Goal: Task Accomplishment & Management: Manage account settings

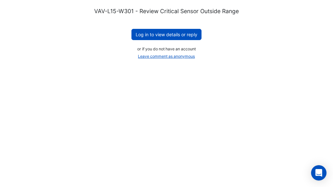
click at [164, 36] on button "Log in to view details or reply" at bounding box center [166, 34] width 70 height 11
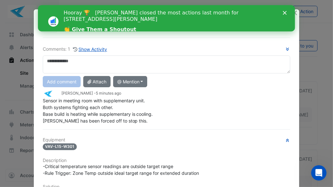
click at [285, 13] on polygon "Close" at bounding box center [285, 13] width 4 height 4
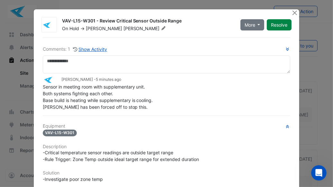
click at [282, 28] on button "Resolve" at bounding box center [279, 24] width 25 height 11
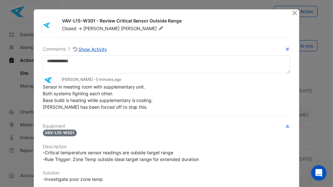
click at [90, 49] on button "Show Activity" at bounding box center [90, 49] width 35 height 7
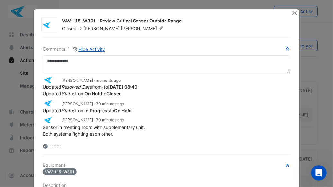
click at [327, 84] on ngb-modal-window "VAV-L15-W301 - Review Critical Sensor Outside Range Closed -> Geoff Rankin Comm…" at bounding box center [166, 93] width 333 height 187
click at [292, 13] on button "Close" at bounding box center [294, 12] width 7 height 7
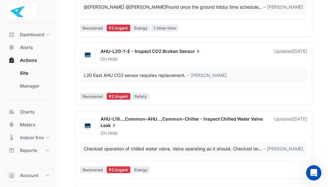
scroll to position [25, 0]
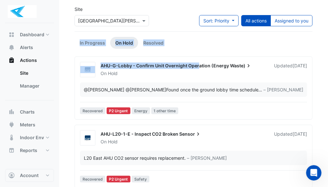
drag, startPoint x: 198, startPoint y: 64, endPoint x: 235, endPoint y: 11, distance: 64.6
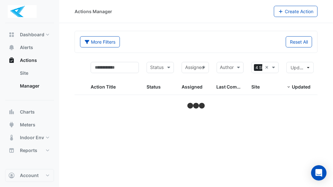
select select "***"
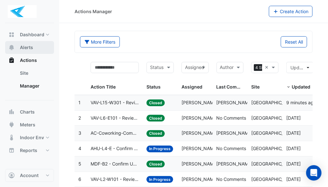
click at [34, 48] on button "Alerts" at bounding box center [29, 47] width 49 height 13
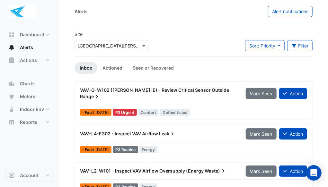
click at [112, 68] on link "Actioned" at bounding box center [112, 68] width 30 height 12
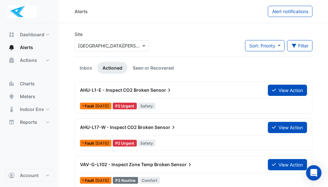
click at [88, 125] on span "AHU-L17-W - Inspect CO2 Broken" at bounding box center [117, 127] width 74 height 5
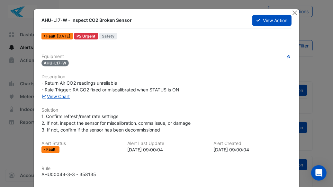
click at [291, 15] on button "Close" at bounding box center [294, 12] width 7 height 7
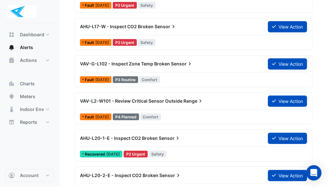
scroll to position [107, 0]
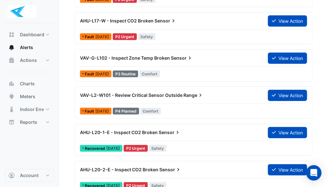
click at [95, 135] on div "AHU-L20-1-E - Inspect CO2 Broken Sensor" at bounding box center [170, 133] width 188 height 12
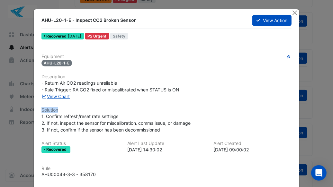
drag, startPoint x: 245, startPoint y: 107, endPoint x: 275, endPoint y: 63, distance: 53.6
click at [275, 63] on div "Equipment AHU-L20-1-E Description - Return Air CO2 readings unreliable - Rule T…" at bounding box center [166, 132] width 250 height 156
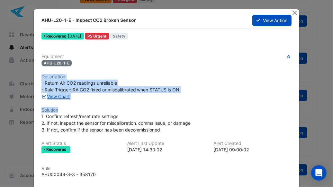
click at [269, 18] on button "View Action" at bounding box center [271, 20] width 39 height 11
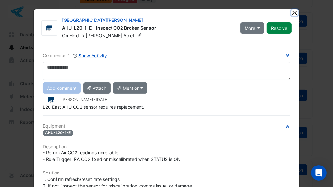
click at [292, 14] on button "Close" at bounding box center [294, 12] width 7 height 7
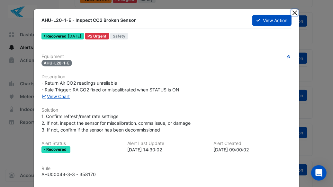
click at [292, 12] on button "Close" at bounding box center [294, 12] width 7 height 7
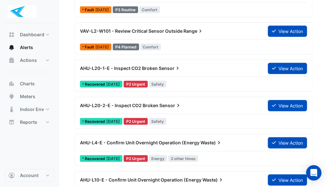
scroll to position [172, 0]
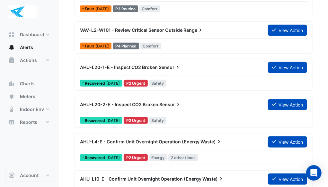
click at [185, 66] on div "AHU-L20-1-E - Inspect CO2 Broken Sensor" at bounding box center [170, 67] width 180 height 6
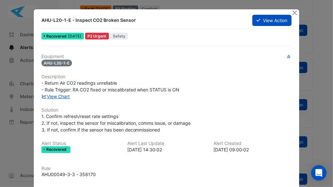
click at [295, 12] on button "Close" at bounding box center [294, 12] width 7 height 7
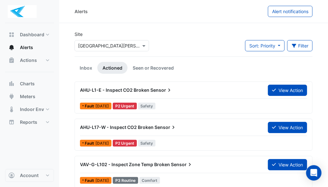
click at [84, 73] on link "Inbox" at bounding box center [86, 68] width 23 height 12
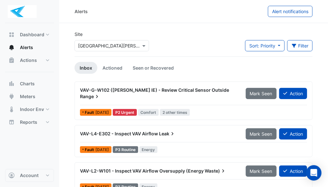
click at [114, 131] on div "VAV-L4-E302 - Inspect VAV Airflow Leak" at bounding box center [159, 134] width 158 height 6
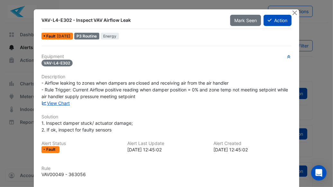
click at [279, 22] on button "Action" at bounding box center [278, 20] width 28 height 11
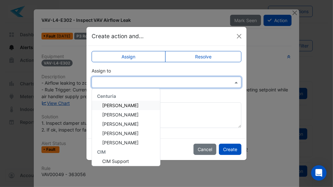
click at [133, 86] on div at bounding box center [167, 82] width 150 height 11
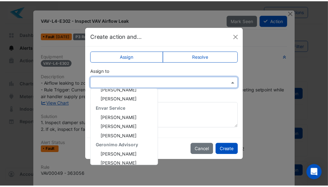
scroll to position [102, 0]
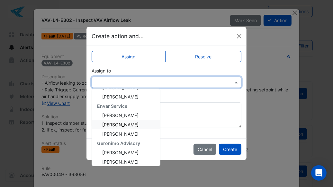
click at [120, 124] on span "Leighton Scatchard" at bounding box center [120, 124] width 36 height 5
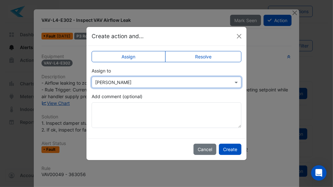
click at [234, 152] on button "Create" at bounding box center [230, 149] width 22 height 11
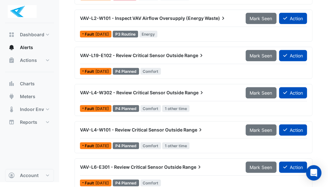
scroll to position [116, 0]
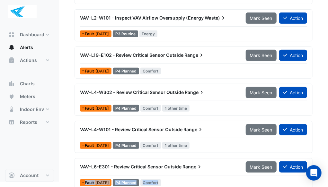
drag, startPoint x: 244, startPoint y: 176, endPoint x: 284, endPoint y: 136, distance: 57.5
click at [284, 136] on div "VAV-G-W102 (NABERS IE) - Review Critical Sensor Outside Range Mark Seen Action …" at bounding box center [194, 81] width 238 height 230
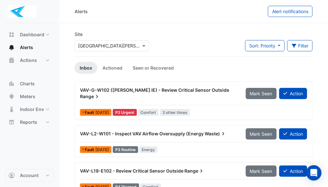
click at [114, 66] on link "Actioned" at bounding box center [112, 68] width 30 height 12
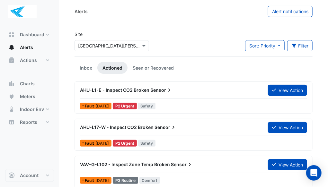
click at [81, 67] on link "Inbox" at bounding box center [86, 68] width 23 height 12
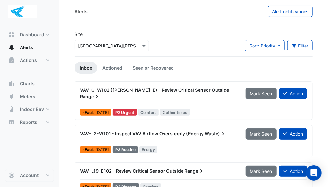
click at [113, 65] on link "Actioned" at bounding box center [112, 68] width 30 height 12
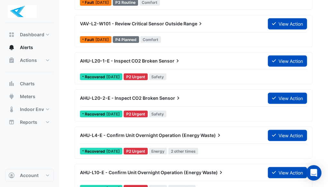
scroll to position [165, 0]
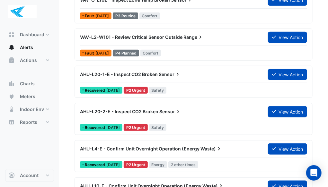
click at [313, 172] on icon "Open Intercom Messenger" at bounding box center [314, 173] width 7 height 8
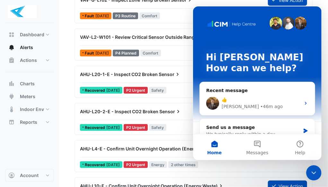
scroll to position [0, 0]
click at [313, 171] on icon "Close Intercom Messenger" at bounding box center [314, 173] width 8 height 8
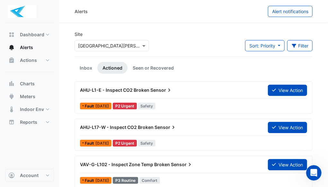
click at [294, 47] on icon "button" at bounding box center [294, 46] width 4 height 4
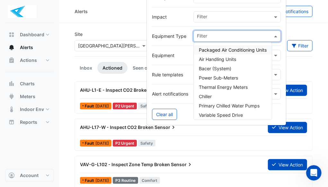
click at [279, 36] on span at bounding box center [277, 36] width 8 height 7
click at [226, 139] on div "Fault 2 years ago P2 Urgent Safety" at bounding box center [193, 143] width 229 height 9
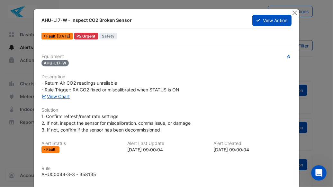
click at [292, 13] on button "Close" at bounding box center [294, 12] width 7 height 7
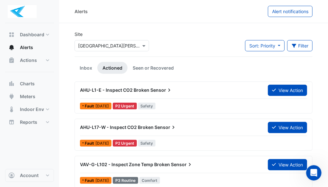
click at [298, 43] on button "Filter" at bounding box center [300, 45] width 26 height 11
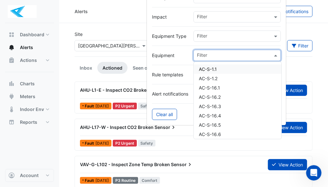
click at [277, 55] on span at bounding box center [277, 55] width 8 height 7
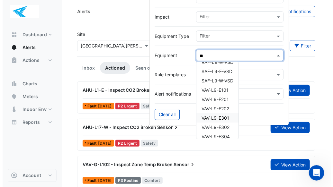
scroll to position [34, 0]
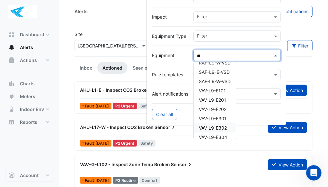
click at [210, 127] on span "VAV-L9-E302" at bounding box center [213, 127] width 28 height 5
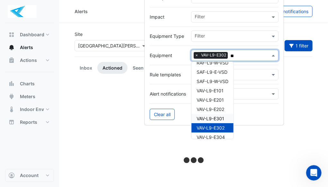
type input "**"
click at [113, 139] on div at bounding box center [194, 161] width 238 height 159
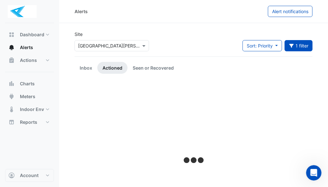
click at [93, 68] on link "Inbox" at bounding box center [86, 68] width 23 height 12
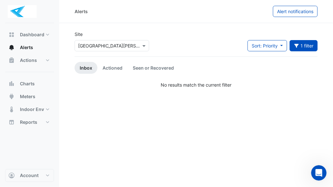
click at [113, 65] on link "Actioned" at bounding box center [112, 68] width 30 height 12
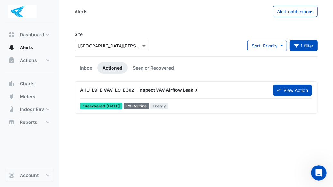
click at [125, 92] on span "AHU-L9-E,VAV-L9-E302 - Inspect VAV Airflow" at bounding box center [131, 89] width 102 height 5
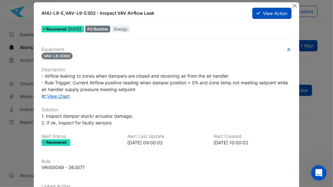
scroll to position [5, 0]
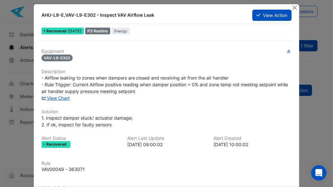
click at [64, 98] on link "View Chart" at bounding box center [55, 97] width 29 height 5
click at [267, 14] on button "View Action" at bounding box center [271, 15] width 39 height 11
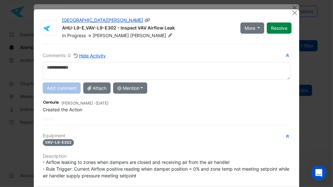
click at [168, 36] on icon at bounding box center [170, 35] width 5 height 4
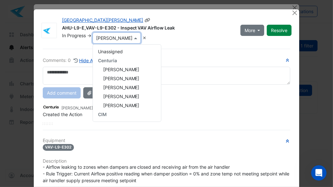
scroll to position [129, 0]
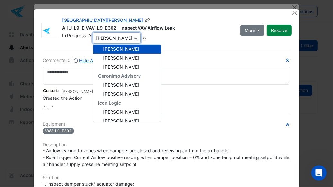
click at [103, 58] on span "Leighton Scatchard" at bounding box center [121, 57] width 36 height 5
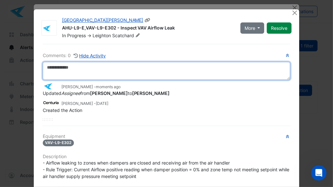
click at [57, 68] on textarea at bounding box center [167, 71] width 248 height 18
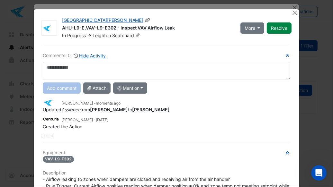
click at [137, 35] on icon at bounding box center [137, 35] width 5 height 4
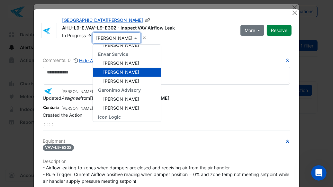
scroll to position [114, 0]
click at [132, 70] on span "Leighton Scatchard" at bounding box center [121, 71] width 36 height 5
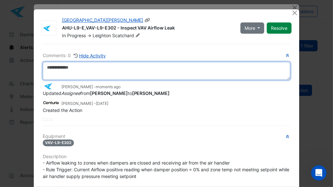
click at [132, 70] on textarea at bounding box center [167, 71] width 248 height 18
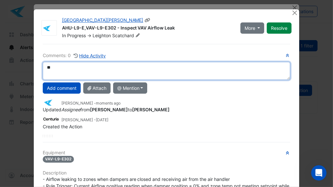
type textarea "*"
click at [81, 69] on textarea "**********" at bounding box center [167, 71] width 248 height 18
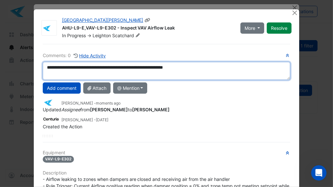
type textarea "**********"
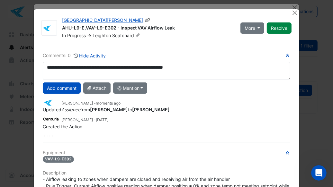
click at [61, 89] on button "Add comment" at bounding box center [62, 88] width 38 height 11
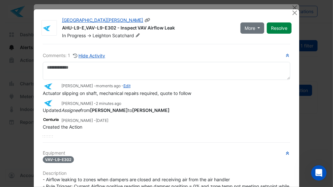
click at [123, 85] on link "Edit" at bounding box center [126, 86] width 7 height 5
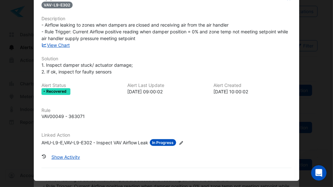
scroll to position [60, 0]
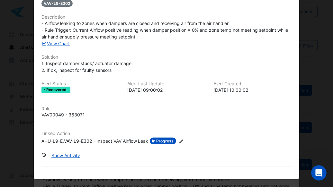
click at [61, 157] on button "Show Activity" at bounding box center [65, 155] width 37 height 11
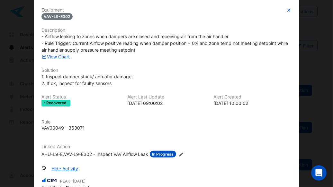
scroll to position [47, 0]
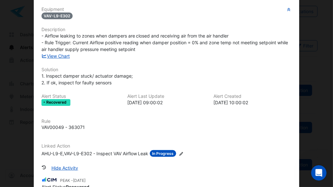
click at [8, 83] on ngb-modal-window "AHU-L9-E,VAV-L9-E302 - Inspect VAV Airflow Leak View Action Recovered 1 week ag…" at bounding box center [166, 93] width 333 height 187
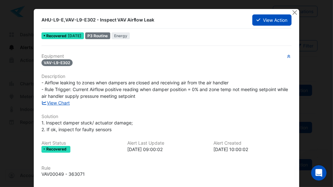
scroll to position [0, 0]
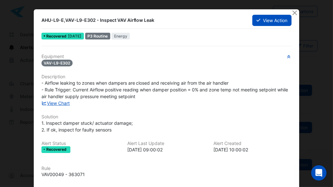
click at [292, 10] on button "Close" at bounding box center [294, 12] width 7 height 7
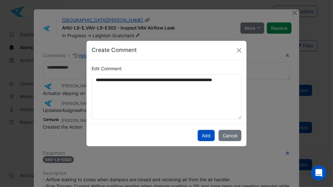
click at [230, 134] on button "Cancel" at bounding box center [230, 135] width 23 height 11
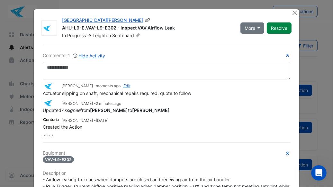
click at [123, 86] on link "Edit" at bounding box center [126, 86] width 7 height 5
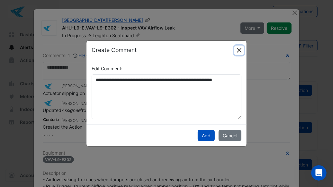
click at [239, 50] on button "Close" at bounding box center [239, 51] width 10 height 10
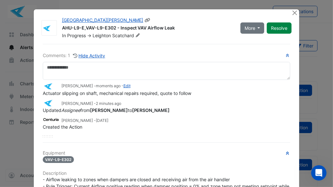
click at [135, 34] on icon at bounding box center [137, 35] width 5 height 4
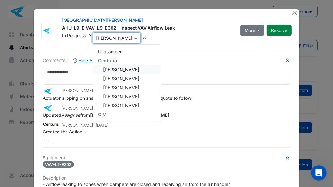
click at [58, 134] on div "Geoff Rankin - moments ago - Edit Actuator slipping on shaft, mechanical repair…" at bounding box center [167, 114] width 248 height 58
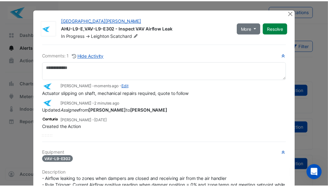
scroll to position [6, 0]
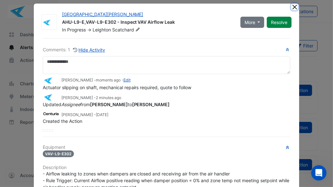
click at [292, 7] on button "Close" at bounding box center [294, 7] width 7 height 7
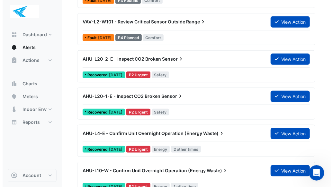
scroll to position [237, 0]
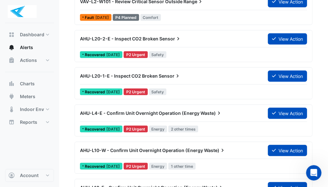
click at [112, 34] on div "AHU-L20-2-E - Inspect CO2 Broken Sensor" at bounding box center [170, 39] width 188 height 12
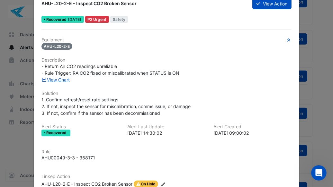
scroll to position [60, 0]
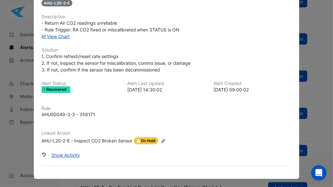
click at [70, 151] on button "Show Activity" at bounding box center [65, 155] width 37 height 11
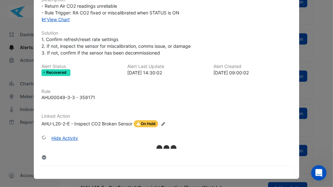
scroll to position [0, 0]
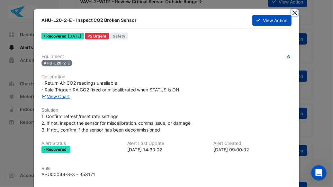
click at [292, 12] on button "Close" at bounding box center [294, 12] width 7 height 7
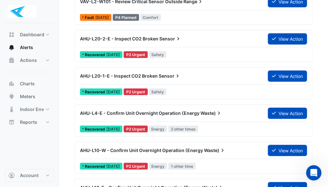
click at [165, 34] on div "AHU-L20-2-E - Inspect CO2 Broken Sensor" at bounding box center [170, 39] width 188 height 12
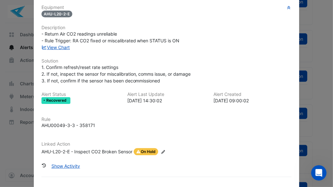
scroll to position [60, 0]
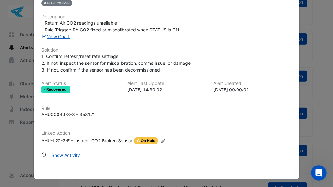
click at [64, 155] on button "Show Activity" at bounding box center [65, 155] width 37 height 11
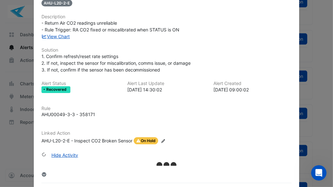
scroll to position [77, 0]
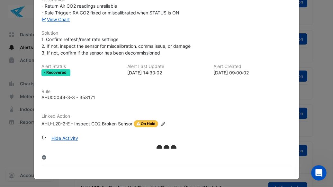
click at [42, 157] on icon at bounding box center [44, 158] width 4 height 4
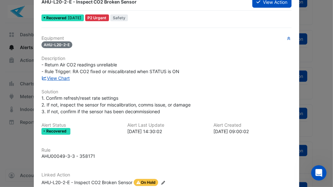
scroll to position [0, 0]
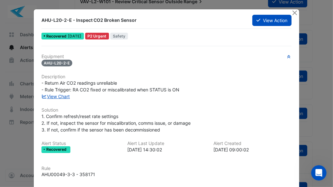
click at [273, 20] on button "View Action" at bounding box center [271, 20] width 39 height 11
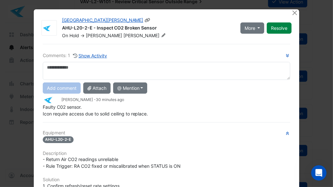
click at [256, 29] on button "More" at bounding box center [252, 27] width 24 height 11
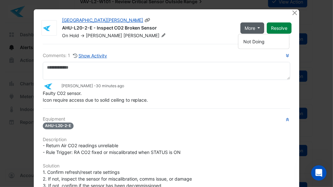
click at [220, 36] on div "On Hold -> Geoff Rankin" at bounding box center [147, 35] width 172 height 6
click at [88, 54] on button "Show Activity" at bounding box center [90, 55] width 35 height 7
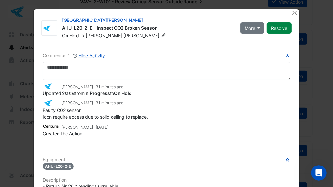
click at [112, 101] on span "31 minutes ago" at bounding box center [110, 103] width 28 height 5
click at [117, 101] on span "31 minutes ago" at bounding box center [110, 103] width 28 height 5
click at [293, 13] on button "Close" at bounding box center [294, 12] width 7 height 7
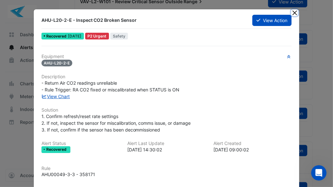
click at [293, 13] on button "Close" at bounding box center [294, 12] width 7 height 7
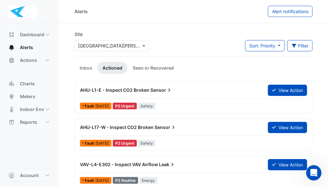
click at [298, 45] on button "Filter" at bounding box center [300, 45] width 26 height 11
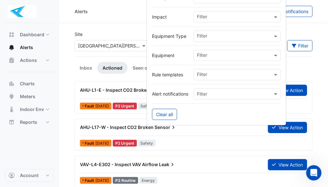
click at [273, 58] on span at bounding box center [277, 55] width 8 height 7
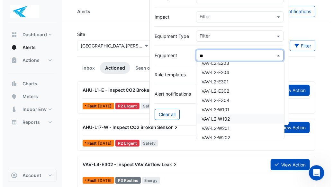
scroll to position [240, 0]
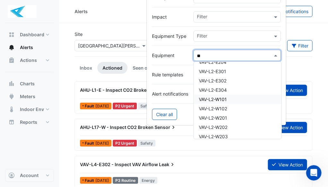
click at [220, 98] on span "VAV-L2-W101" at bounding box center [213, 99] width 28 height 5
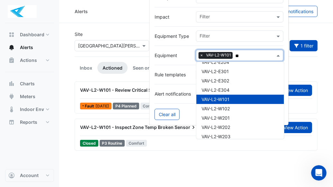
type input "**"
click at [106, 78] on app-alert-tickets "Site Select a Site × One William Street Sort: Priority Priority Updated 1 filte…" at bounding box center [196, 91] width 243 height 120
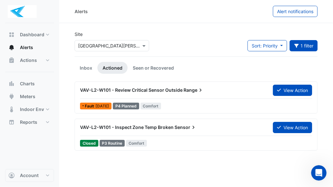
click at [124, 93] on span "VAV-L2-W101 - Review Critical Sensor Outside" at bounding box center [131, 89] width 103 height 5
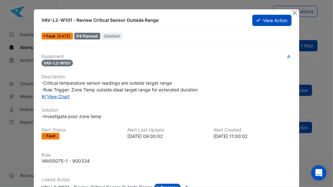
click at [276, 20] on button "View Action" at bounding box center [271, 20] width 39 height 11
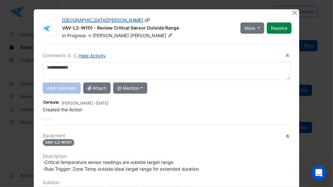
click at [259, 28] on button "More" at bounding box center [252, 27] width 24 height 11
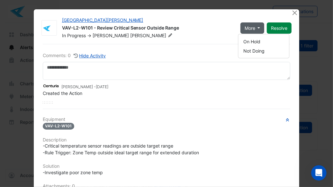
click at [178, 114] on div "Comments: 0 Hide Activity Ben McHattie - 7 days ago Created the Action Equipmen…" at bounding box center [167, 171] width 256 height 254
click at [168, 36] on icon at bounding box center [170, 35] width 4 height 4
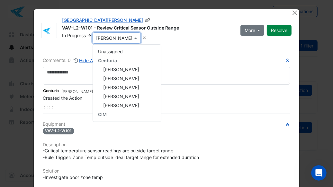
scroll to position [129, 0]
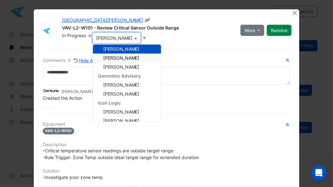
click at [122, 58] on span "Leighton Scatchard" at bounding box center [121, 57] width 36 height 5
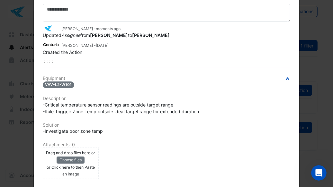
scroll to position [0, 0]
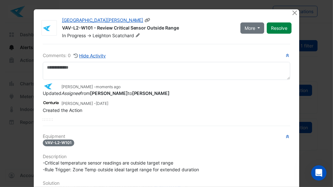
click at [258, 25] on button "More" at bounding box center [252, 27] width 24 height 11
click at [249, 42] on button "On Hold" at bounding box center [263, 41] width 51 height 9
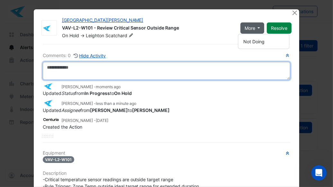
click at [88, 70] on textarea at bounding box center [167, 71] width 248 height 18
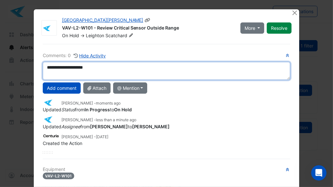
type textarea "**********"
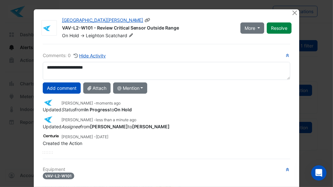
click at [256, 28] on button "More" at bounding box center [252, 27] width 24 height 11
click at [203, 35] on div "On Hold -> Leighton Scatchard" at bounding box center [147, 35] width 172 height 6
click at [292, 13] on button "Close" at bounding box center [294, 12] width 7 height 7
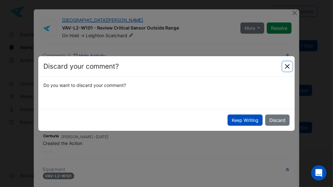
click at [287, 67] on button "Close" at bounding box center [288, 67] width 10 height 10
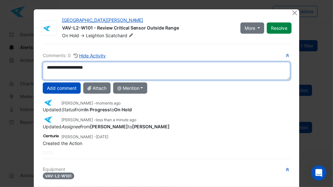
click at [123, 67] on textarea "**********" at bounding box center [167, 71] width 248 height 18
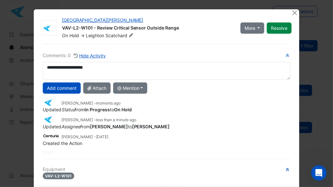
click at [164, 94] on div "**********" at bounding box center [167, 103] width 248 height 102
click at [64, 87] on button "Add comment" at bounding box center [62, 88] width 38 height 11
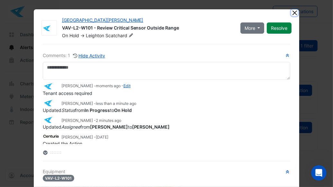
click at [291, 15] on button "Close" at bounding box center [294, 12] width 7 height 7
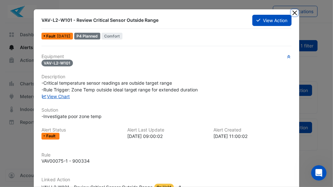
click at [292, 13] on button "Close" at bounding box center [294, 12] width 7 height 7
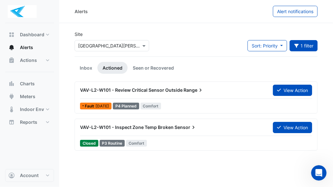
click at [301, 46] on button "1 filter" at bounding box center [304, 45] width 28 height 11
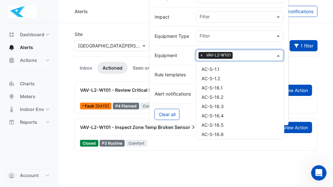
click at [278, 56] on span at bounding box center [279, 55] width 8 height 7
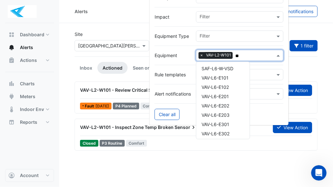
scroll to position [93, 0]
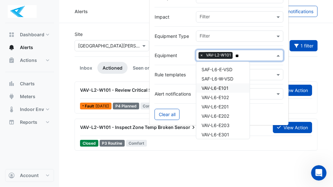
click at [217, 89] on span "VAV-L6-E101" at bounding box center [215, 87] width 27 height 5
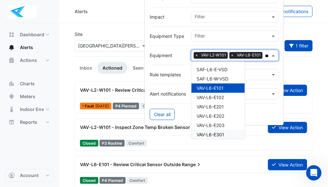
type input "**"
click at [167, 167] on div "VAV-L6-E101 - Review Critical Sensor Outside Range" at bounding box center [170, 165] width 180 height 6
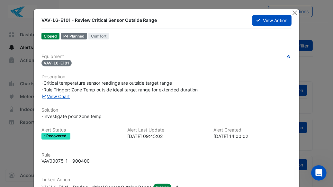
click at [265, 20] on button "View Action" at bounding box center [271, 20] width 39 height 11
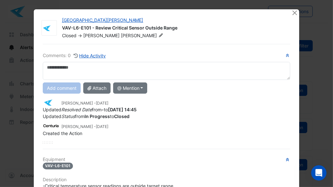
click at [58, 72] on textarea at bounding box center [167, 71] width 248 height 18
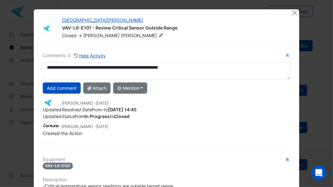
type textarea "**********"
click at [69, 86] on button "Add comment" at bounding box center [62, 88] width 38 height 11
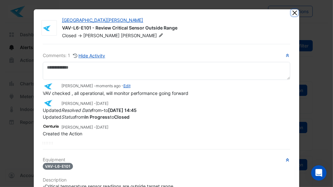
click at [294, 13] on button "Close" at bounding box center [294, 12] width 7 height 7
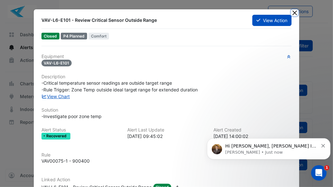
click at [292, 13] on button "Close" at bounding box center [294, 12] width 7 height 7
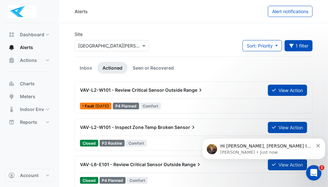
click at [244, 148] on p "Hi Geoff, Hope I have been able to solve your query. If you do not have any fur…" at bounding box center [266, 146] width 93 height 6
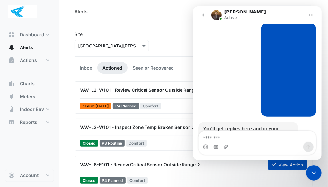
scroll to position [431, 0]
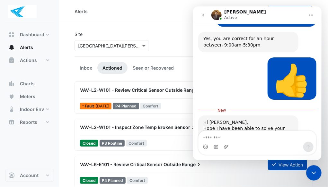
click at [205, 15] on icon "go back" at bounding box center [203, 15] width 5 height 5
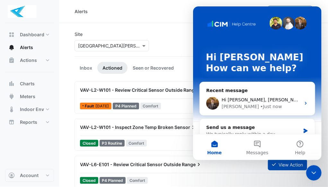
scroll to position [0, 0]
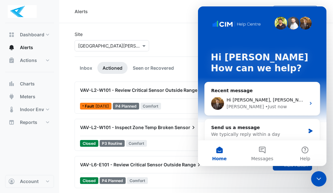
click at [315, 176] on icon "Close Intercom Messenger" at bounding box center [319, 179] width 8 height 8
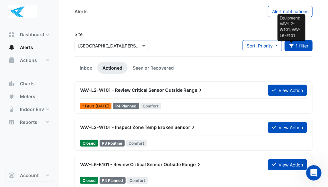
click at [294, 45] on icon "button" at bounding box center [292, 46] width 6 height 4
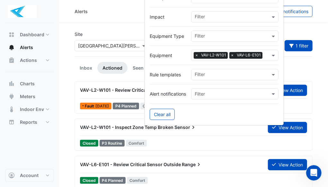
click at [274, 55] on span at bounding box center [274, 55] width 8 height 7
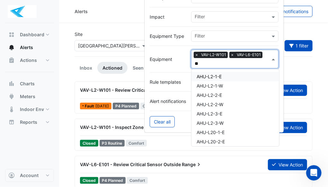
type input "*"
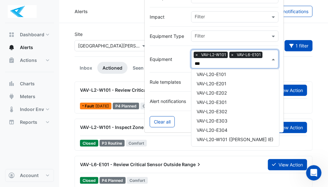
scroll to position [90, 0]
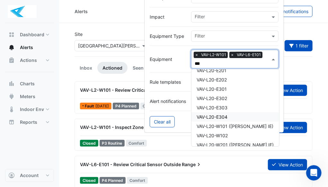
click at [225, 115] on span "VAV-L20-E304" at bounding box center [212, 117] width 31 height 5
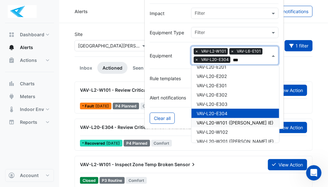
type input "***"
click at [116, 130] on div "VAV-L20-E304 - Review Critical Sensor Outside Range" at bounding box center [170, 127] width 180 height 6
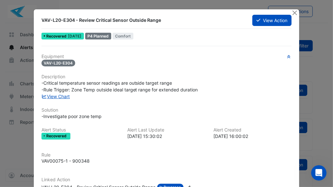
click at [268, 21] on button "View Action" at bounding box center [271, 20] width 39 height 11
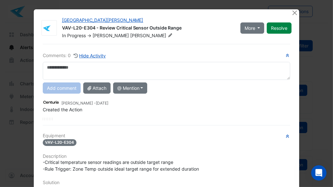
click at [88, 67] on textarea at bounding box center [167, 71] width 248 height 18
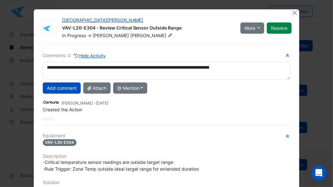
type textarea "**********"
click at [69, 89] on button "Add comment" at bounding box center [62, 88] width 38 height 11
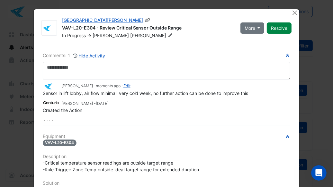
click at [280, 29] on button "Resolve" at bounding box center [279, 27] width 25 height 11
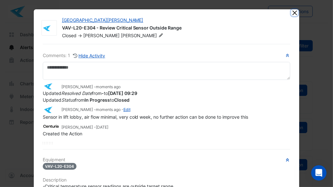
click at [292, 12] on button "Close" at bounding box center [294, 12] width 7 height 7
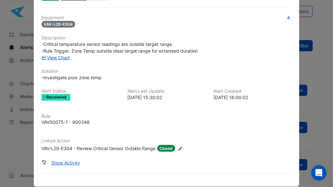
scroll to position [44, 0]
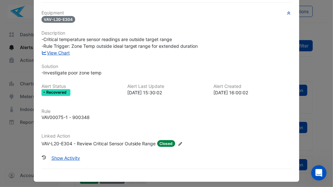
click at [178, 144] on icon at bounding box center [180, 144] width 4 height 4
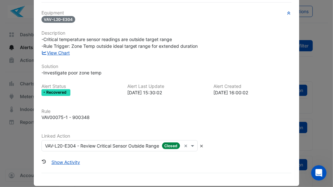
click at [184, 129] on div "Equipment VAV-L20-E304 Description -Critical temperature sensor readings are ou…" at bounding box center [166, 83] width 250 height 147
click at [67, 162] on button "Show Activity" at bounding box center [65, 162] width 37 height 11
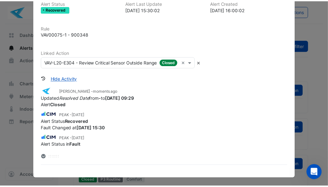
scroll to position [0, 0]
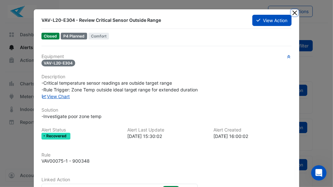
click at [292, 13] on button "Close" at bounding box center [294, 12] width 7 height 7
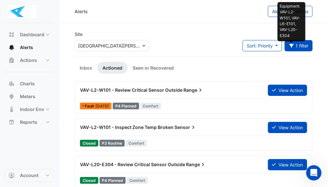
click at [294, 45] on icon "button" at bounding box center [292, 46] width 6 height 4
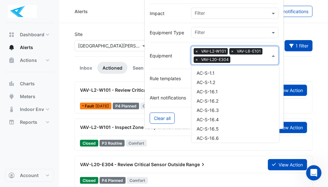
click at [273, 56] on span at bounding box center [274, 55] width 8 height 7
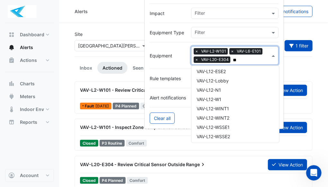
type input "***"
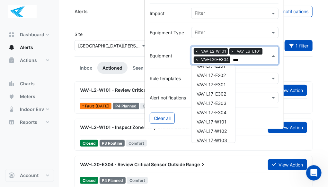
scroll to position [70, 0]
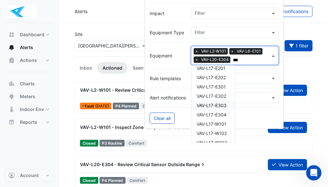
click at [219, 104] on span "VAV-L17-E303" at bounding box center [212, 105] width 30 height 5
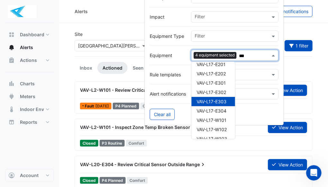
click at [208, 101] on span "VAV-L17-E303" at bounding box center [212, 101] width 30 height 5
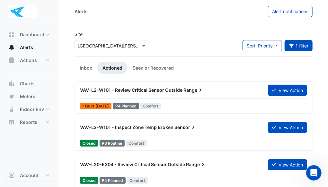
click at [302, 47] on button "1 filter" at bounding box center [299, 45] width 28 height 11
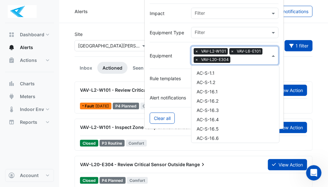
click at [258, 60] on input "text" at bounding box center [251, 60] width 37 height 7
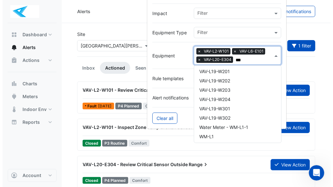
scroll to position [105, 0]
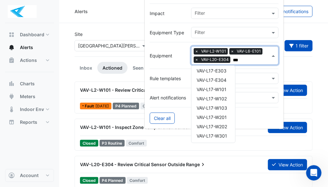
type input "***"
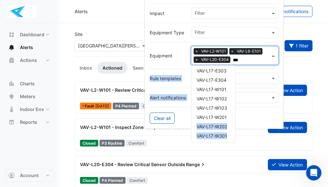
drag, startPoint x: 241, startPoint y: 123, endPoint x: 241, endPoint y: 116, distance: 7.1
click at [241, 116] on form "Title Priority Filter Impact Filter Equipment Type Filter Equipment Filter × VA…" at bounding box center [214, 47] width 140 height 166
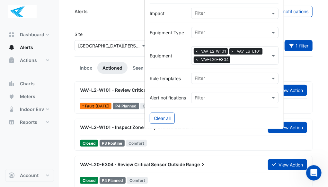
drag, startPoint x: 241, startPoint y: 116, endPoint x: 224, endPoint y: 143, distance: 32.0
click at [224, 143] on div "Closed P3 Routine Comfort" at bounding box center [193, 143] width 229 height 9
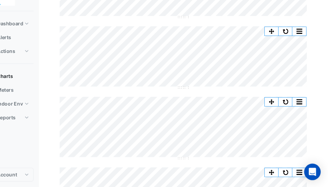
scroll to position [90, 0]
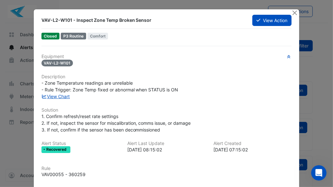
click at [293, 13] on button "Close" at bounding box center [294, 12] width 7 height 7
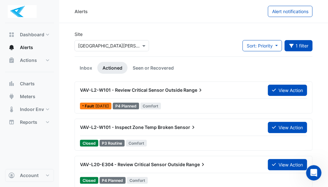
click at [298, 46] on button "1 filter" at bounding box center [299, 45] width 28 height 11
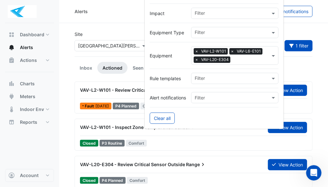
click at [258, 58] on input "text" at bounding box center [251, 60] width 37 height 7
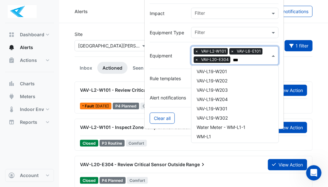
scroll to position [105, 0]
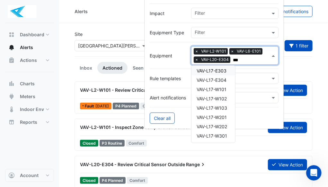
click at [220, 70] on span "VAV-L17-E303" at bounding box center [212, 70] width 30 height 5
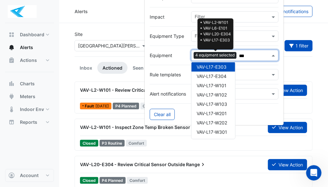
click at [228, 53] on span "4 equipment selected" at bounding box center [215, 55] width 43 height 6
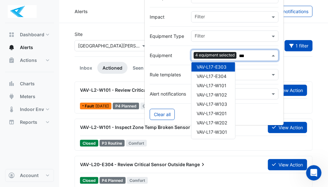
click at [256, 57] on input "***" at bounding box center [254, 56] width 31 height 7
type input "***"
click at [164, 64] on div at bounding box center [214, 65] width 129 height 8
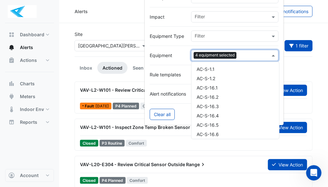
click at [249, 56] on input "text" at bounding box center [254, 56] width 31 height 7
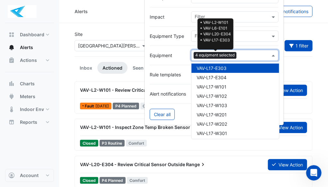
click at [224, 54] on span "4 equipment selected" at bounding box center [215, 55] width 43 height 6
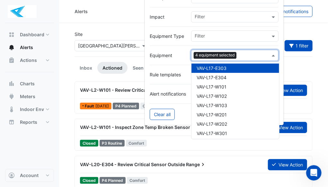
click at [108, 83] on div "VAV-L2-W101 - Review Critical Sensor Outside Range View Action Fault 1 week ago…" at bounding box center [194, 98] width 238 height 32
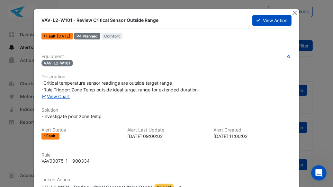
click at [291, 13] on button "Close" at bounding box center [294, 12] width 7 height 7
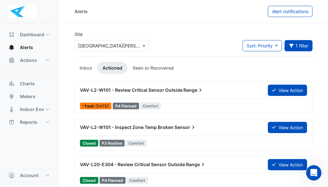
click at [299, 49] on button "1 filter" at bounding box center [299, 45] width 28 height 11
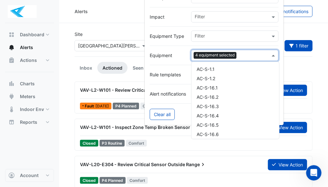
click at [273, 57] on span at bounding box center [274, 55] width 8 height 7
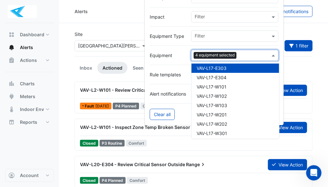
click at [250, 53] on input "text" at bounding box center [254, 56] width 31 height 7
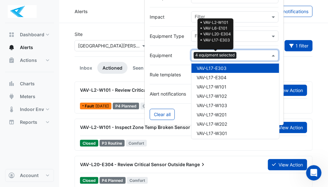
click at [225, 52] on span "4 equipment selected" at bounding box center [215, 55] width 43 height 6
click at [220, 54] on span "4 equipment selected" at bounding box center [215, 55] width 43 height 6
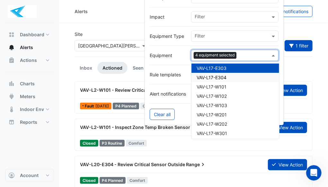
click at [165, 117] on button "Clear all" at bounding box center [162, 114] width 25 height 11
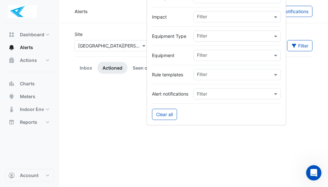
click at [235, 51] on div "Filter" at bounding box center [233, 55] width 79 height 10
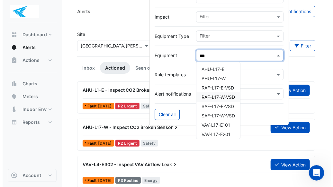
scroll to position [33, 0]
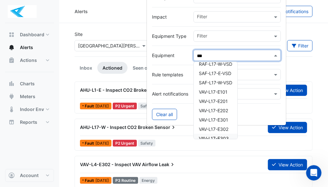
click at [221, 136] on span "VAV-L17-E303" at bounding box center [214, 138] width 30 height 5
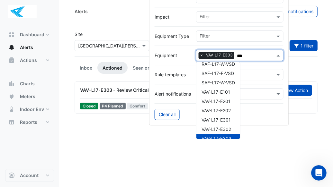
type input "***"
click at [120, 91] on span "VAV-L17-E303 - Review Critical Sensor Outside" at bounding box center [132, 89] width 104 height 5
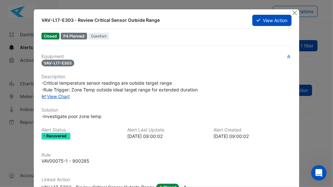
scroll to position [32, 0]
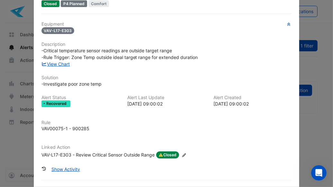
click at [66, 167] on button "Show Activity" at bounding box center [65, 169] width 37 height 11
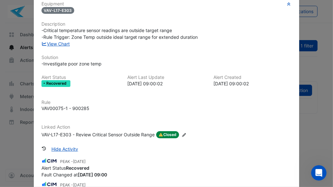
scroll to position [0, 0]
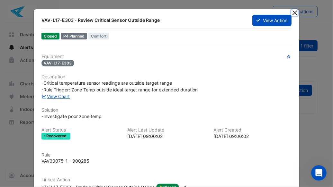
click at [294, 12] on button "Close" at bounding box center [294, 12] width 7 height 7
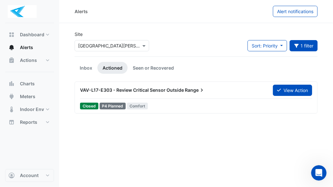
click at [194, 102] on div "Closed P4 Planned Comfort" at bounding box center [195, 106] width 233 height 9
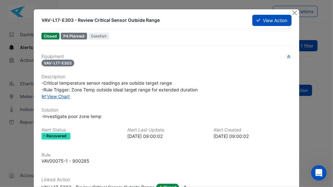
scroll to position [47, 0]
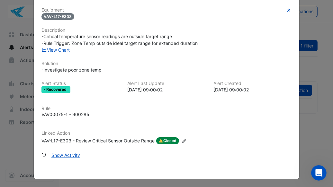
click at [72, 156] on button "Show Activity" at bounding box center [65, 155] width 37 height 11
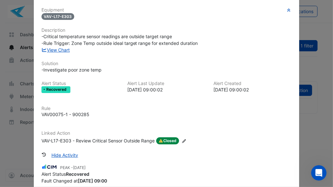
click at [68, 49] on link "View Chart" at bounding box center [55, 49] width 29 height 5
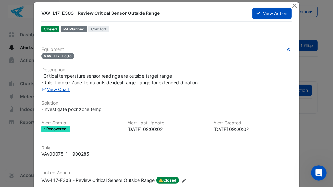
scroll to position [0, 0]
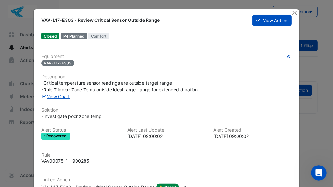
click at [268, 19] on button "View Action" at bounding box center [271, 20] width 39 height 11
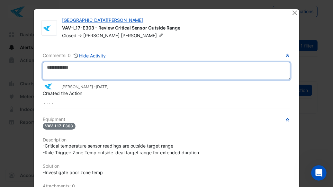
click at [59, 71] on textarea at bounding box center [167, 71] width 248 height 18
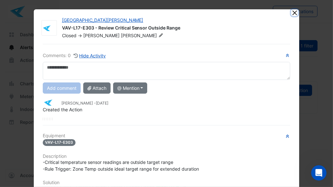
click at [293, 12] on button "Close" at bounding box center [294, 12] width 7 height 7
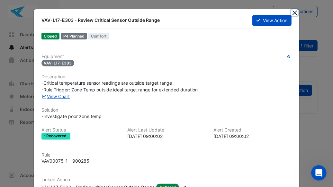
click at [292, 13] on button "Close" at bounding box center [294, 12] width 7 height 7
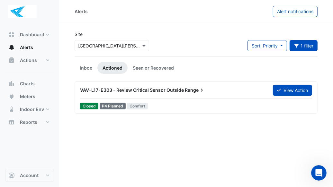
click at [301, 48] on button "1 filter" at bounding box center [304, 45] width 28 height 11
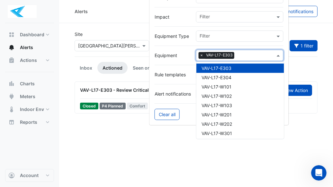
click at [264, 55] on input "text" at bounding box center [256, 56] width 38 height 7
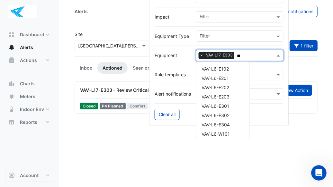
scroll to position [119, 0]
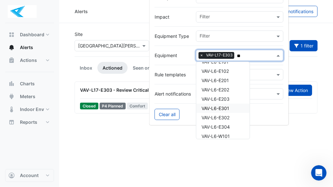
click at [223, 107] on span "VAV-L6-E301" at bounding box center [216, 108] width 28 height 5
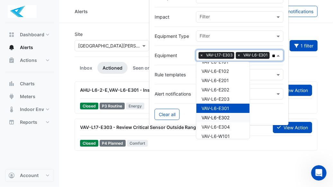
type input "**"
click at [119, 96] on div "AHU-L6-2-E,VAV-L6-E301 - Inspect VAV Airflow Leak View Action" at bounding box center [196, 92] width 232 height 14
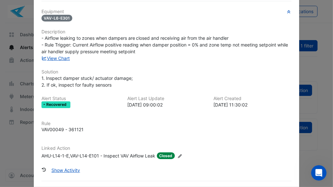
scroll to position [47, 0]
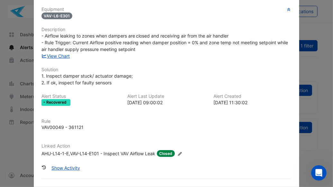
click at [64, 57] on link "View Chart" at bounding box center [55, 55] width 29 height 5
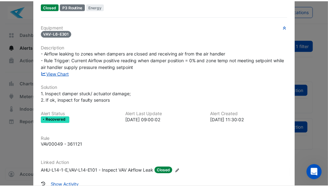
scroll to position [0, 0]
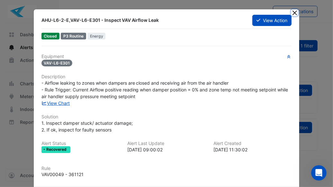
click at [292, 12] on button "Close" at bounding box center [294, 12] width 7 height 7
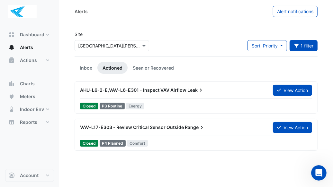
click at [300, 46] on button "1 filter" at bounding box center [304, 45] width 28 height 11
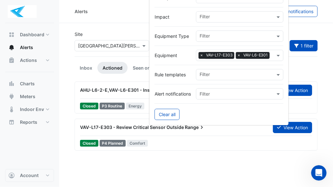
click at [162, 113] on button "Clear all" at bounding box center [167, 114] width 25 height 11
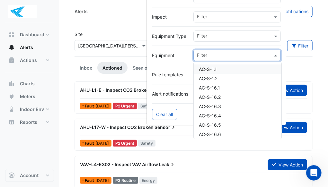
click at [240, 54] on input "text" at bounding box center [235, 56] width 76 height 7
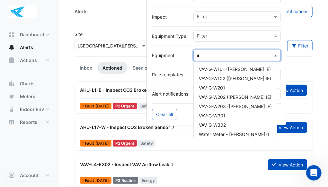
scroll to position [114, 0]
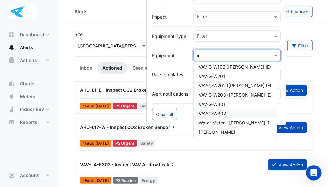
click at [220, 112] on span "VAV-G-W302" at bounding box center [212, 113] width 27 height 5
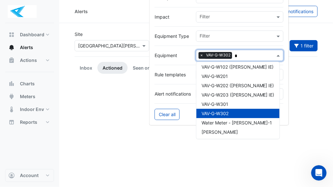
click at [219, 112] on span "VAV-G-W302" at bounding box center [215, 113] width 27 height 5
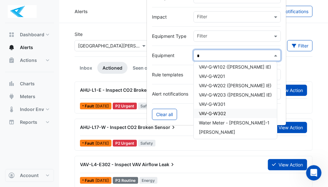
click at [219, 113] on span "VAV-G-W302" at bounding box center [212, 113] width 27 height 5
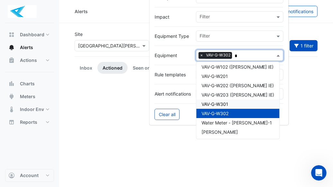
type input "*"
click at [87, 67] on link "Inbox" at bounding box center [86, 68] width 23 height 12
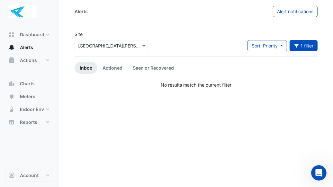
click at [302, 46] on button "1 filter" at bounding box center [304, 45] width 28 height 11
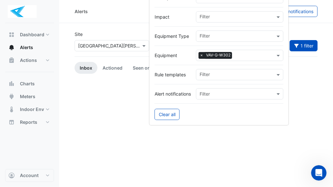
click at [103, 124] on div "Alerts Alert notifications Site Select a Site × One William Street Sort: Priori…" at bounding box center [196, 93] width 274 height 187
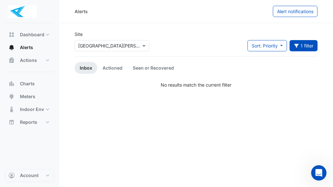
click at [149, 66] on link "Seen or Recovered" at bounding box center [153, 68] width 51 height 12
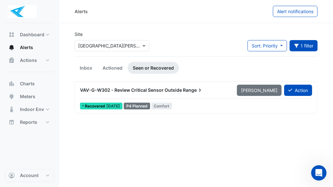
click at [84, 66] on link "Inbox" at bounding box center [86, 68] width 23 height 12
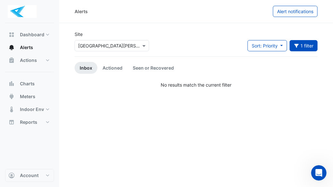
click at [113, 67] on link "Actioned" at bounding box center [112, 68] width 30 height 12
click at [83, 69] on link "Inbox" at bounding box center [86, 68] width 23 height 12
click at [43, 62] on button "Actions" at bounding box center [29, 60] width 49 height 13
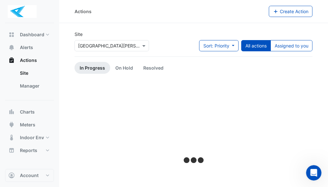
click at [290, 46] on button "Assigned to you" at bounding box center [292, 45] width 42 height 11
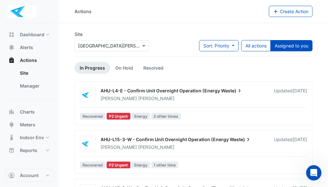
click at [196, 92] on span "AHU-L4-E - Confirm Unit Overnight Operation (Energy" at bounding box center [161, 90] width 120 height 5
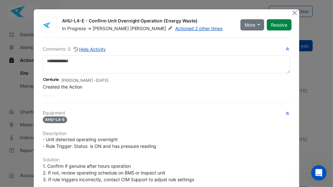
click at [256, 24] on button "More" at bounding box center [252, 24] width 24 height 11
click at [291, 13] on button "Close" at bounding box center [294, 12] width 7 height 7
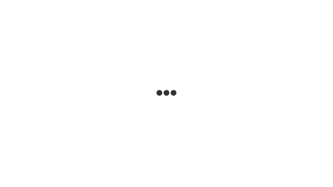
click at [186, 0] on html at bounding box center [166, 0] width 333 height 0
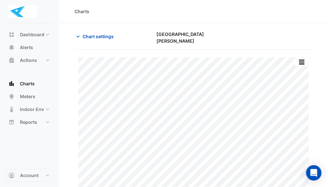
click at [328, 130] on html "Charts Chart settings [GEOGRAPHIC_DATA][PERSON_NAME] Print Save as JPEG Save as…" at bounding box center [164, 106] width 328 height 212
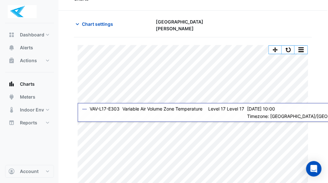
scroll to position [13, 0]
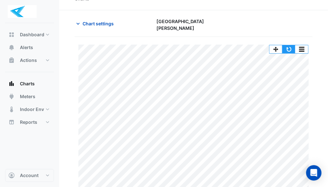
click at [288, 45] on button "button" at bounding box center [289, 49] width 13 height 8
click at [292, 45] on button "button" at bounding box center [289, 49] width 13 height 8
